Goal: Task Accomplishment & Management: Manage account settings

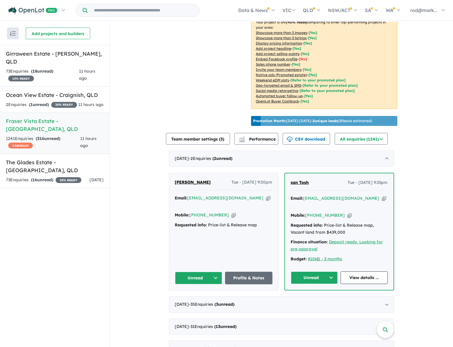
scroll to position [159, 0]
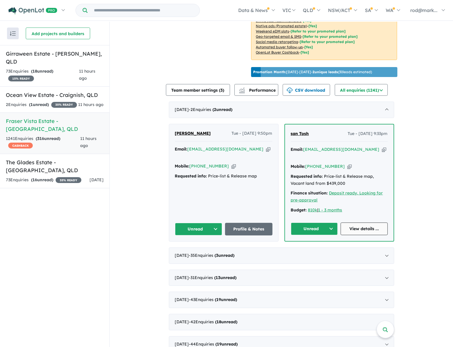
click at [360, 230] on link "View details ..." at bounding box center [363, 228] width 47 height 13
click at [328, 225] on button "Unread" at bounding box center [314, 228] width 47 height 13
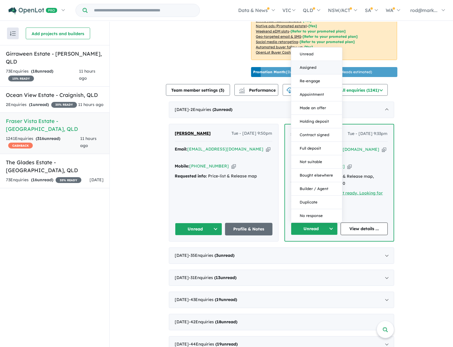
click at [310, 64] on button "Assigned" at bounding box center [316, 67] width 51 height 13
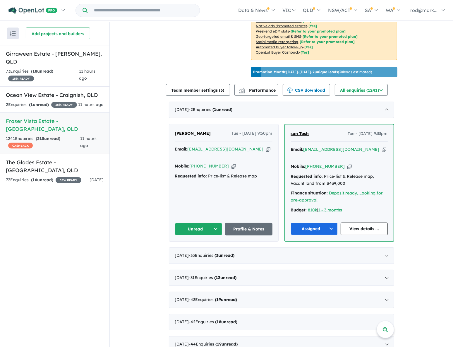
click at [266, 146] on icon "button" at bounding box center [268, 149] width 4 height 6
click at [213, 224] on button "Unread" at bounding box center [198, 229] width 47 height 13
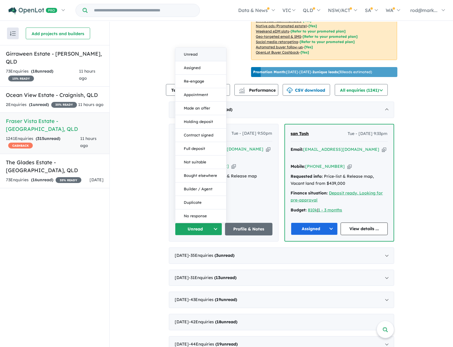
click at [197, 55] on button "Unread" at bounding box center [200, 54] width 51 height 13
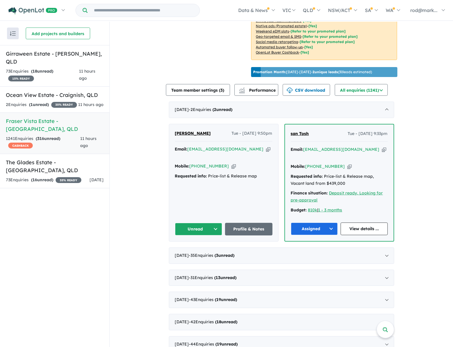
click at [213, 223] on button "Unread" at bounding box center [198, 229] width 47 height 13
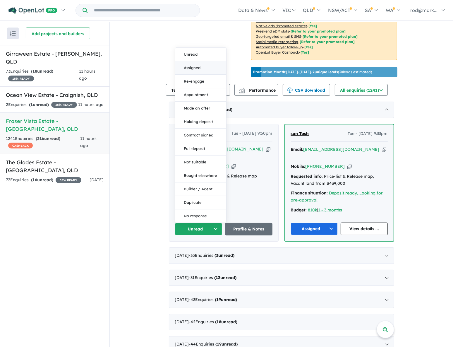
click at [191, 62] on button "Assigned" at bounding box center [200, 67] width 51 height 13
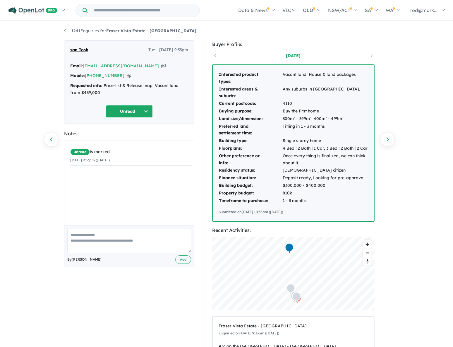
click at [161, 65] on icon "button" at bounding box center [163, 66] width 4 height 6
